Goal: Information Seeking & Learning: Learn about a topic

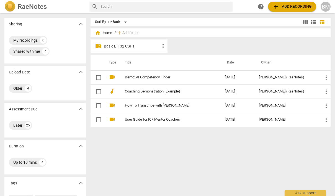
click at [134, 45] on p "Basic B-132 CSPs" at bounding box center [132, 46] width 56 height 6
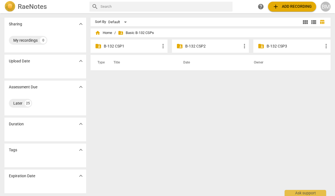
click at [134, 45] on p "B-132 CSP1" at bounding box center [132, 46] width 56 height 6
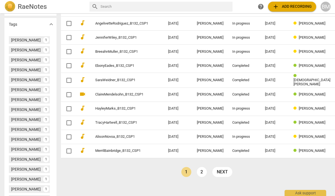
scroll to position [187, 0]
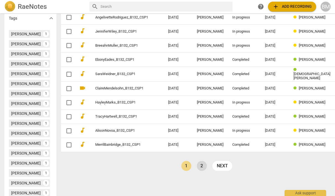
click at [197, 164] on link "2" at bounding box center [202, 166] width 10 height 10
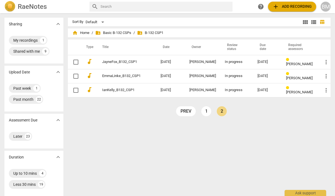
click at [208, 115] on link "1" at bounding box center [206, 111] width 10 height 10
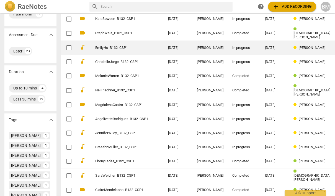
scroll to position [88, 0]
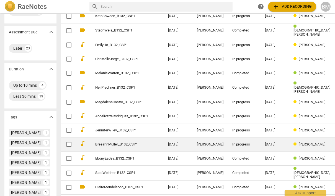
click at [300, 144] on div "[PERSON_NAME]" at bounding box center [312, 145] width 38 height 4
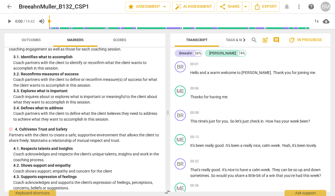
scroll to position [68, 0]
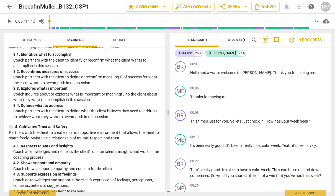
click at [128, 37] on span "Scores" at bounding box center [119, 40] width 27 height 7
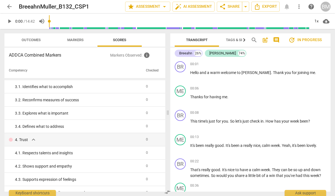
scroll to position [44, 0]
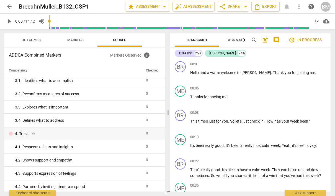
drag, startPoint x: 144, startPoint y: 57, endPoint x: 133, endPoint y: 60, distance: 11.7
click at [133, 60] on div "ADDCA Combined Markers Markers Observed : info Competency Checked 1. Ethical ex…" at bounding box center [84, 120] width 161 height 144
click at [136, 54] on p "Markers Observed : info" at bounding box center [135, 55] width 51 height 7
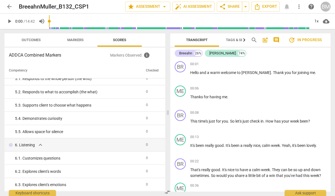
scroll to position [179, 0]
click at [13, 5] on span "arrow_back" at bounding box center [9, 6] width 10 height 7
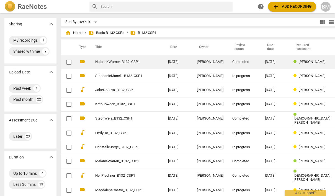
click at [118, 65] on td "NatalieKWarner_B132_CSP1" at bounding box center [125, 62] width 75 height 14
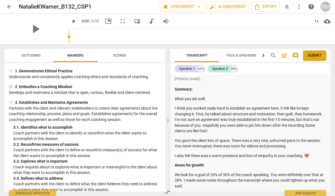
scroll to position [11, 0]
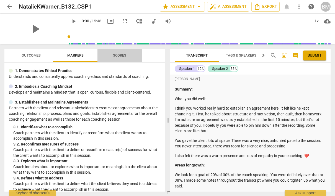
click at [119, 55] on span "Scores" at bounding box center [119, 55] width 13 height 4
